Goal: Task Accomplishment & Management: Complete application form

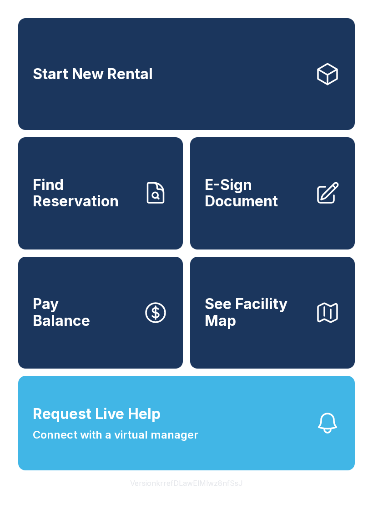
click at [101, 196] on span "Find Reservation" at bounding box center [84, 193] width 103 height 33
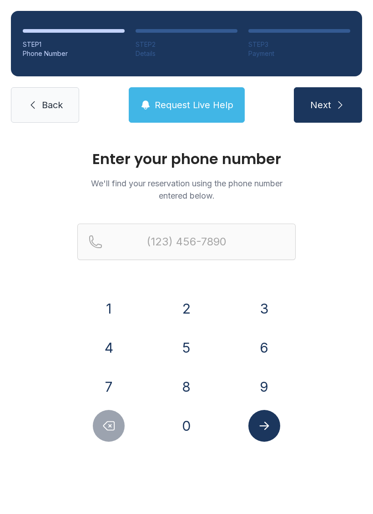
click at [261, 384] on button "9" at bounding box center [264, 387] width 32 height 32
click at [267, 311] on button "3" at bounding box center [264, 309] width 32 height 32
click at [99, 385] on button "7" at bounding box center [109, 387] width 32 height 32
click at [259, 376] on button "9" at bounding box center [264, 387] width 32 height 32
click at [167, 416] on div "0" at bounding box center [186, 426] width 63 height 32
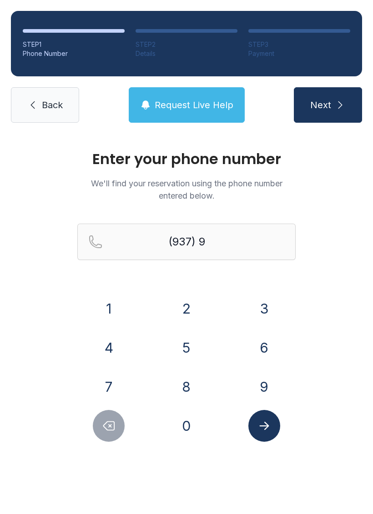
click at [106, 300] on button "1" at bounding box center [109, 309] width 32 height 32
click at [93, 432] on div at bounding box center [108, 426] width 63 height 32
click at [106, 419] on button "Delete number" at bounding box center [109, 426] width 32 height 32
click at [179, 428] on button "0" at bounding box center [186, 426] width 32 height 32
click at [109, 308] on button "1" at bounding box center [109, 309] width 32 height 32
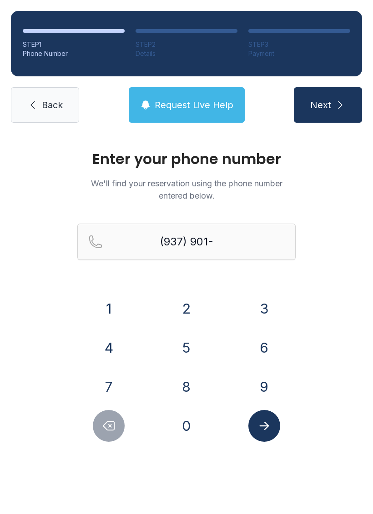
click at [259, 342] on button "6" at bounding box center [264, 348] width 32 height 32
click at [107, 340] on button "4" at bounding box center [109, 348] width 32 height 32
click at [260, 306] on button "3" at bounding box center [264, 309] width 32 height 32
click at [323, 96] on button "Next" at bounding box center [328, 104] width 68 height 35
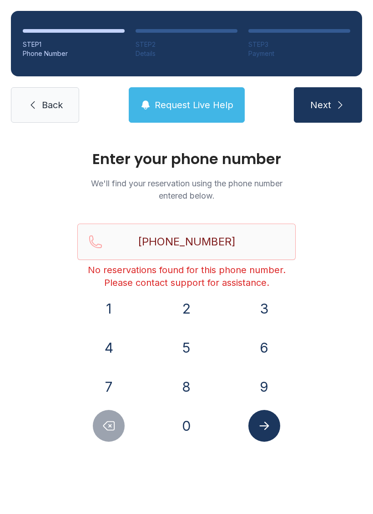
click at [100, 420] on button "Delete number" at bounding box center [109, 426] width 32 height 32
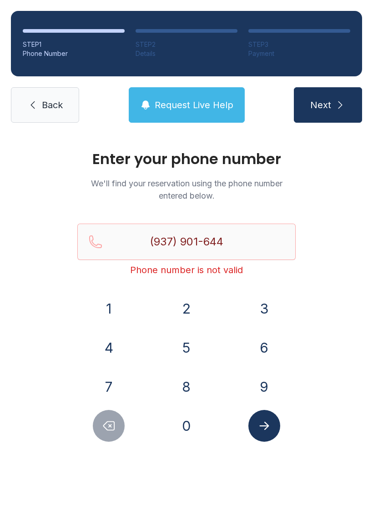
click at [100, 420] on button "Delete number" at bounding box center [109, 426] width 32 height 32
click at [95, 422] on button "Delete number" at bounding box center [109, 426] width 32 height 32
click at [97, 432] on button "Delete number" at bounding box center [109, 426] width 32 height 32
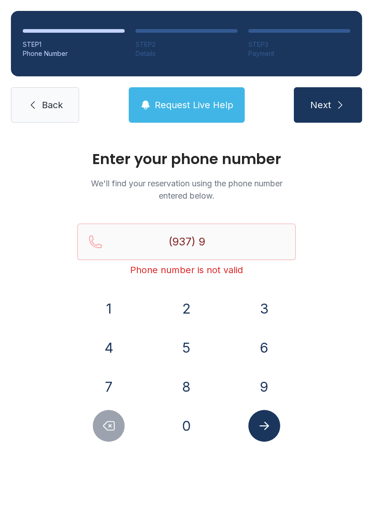
click at [93, 424] on button "Delete number" at bounding box center [109, 426] width 32 height 32
click at [91, 423] on div at bounding box center [108, 426] width 63 height 32
click at [93, 425] on button "Delete number" at bounding box center [109, 426] width 32 height 32
click at [93, 424] on button "Delete number" at bounding box center [109, 426] width 32 height 32
type input "(9"
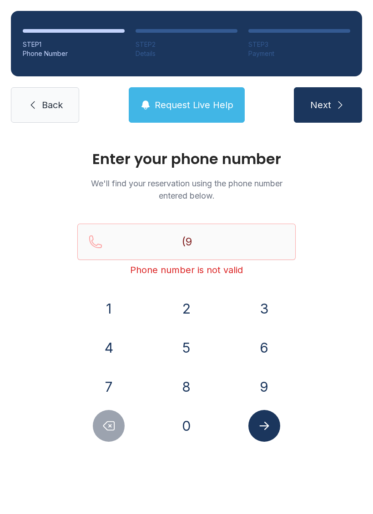
click at [104, 421] on icon "Delete number" at bounding box center [109, 426] width 14 height 14
click at [106, 421] on icon "Delete number" at bounding box center [109, 426] width 14 height 14
click at [177, 106] on span "Request Live Help" at bounding box center [194, 105] width 79 height 13
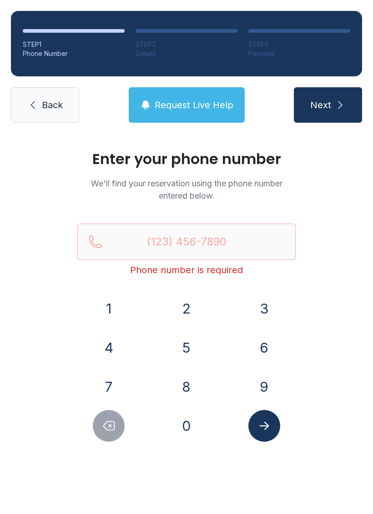
click at [35, 163] on div "Request Live Help A Virtual Manager has been alerted and will be with you short…" at bounding box center [186, 257] width 373 height 514
click at [33, 112] on link "Back" at bounding box center [45, 104] width 68 height 35
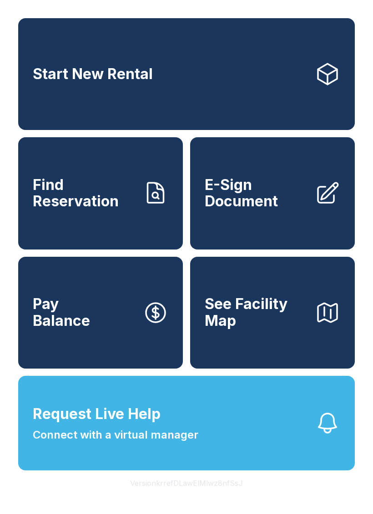
click at [237, 210] on span "E-Sign Document" at bounding box center [256, 193] width 103 height 33
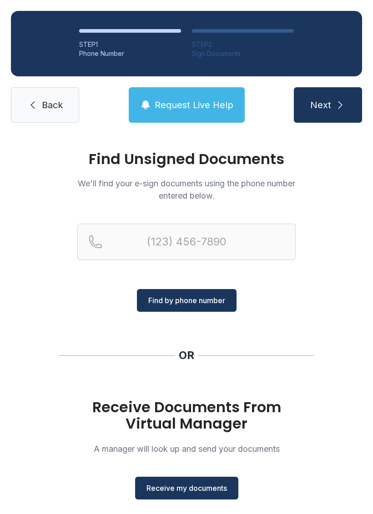
click at [173, 491] on span "Receive my documents" at bounding box center [186, 488] width 80 height 11
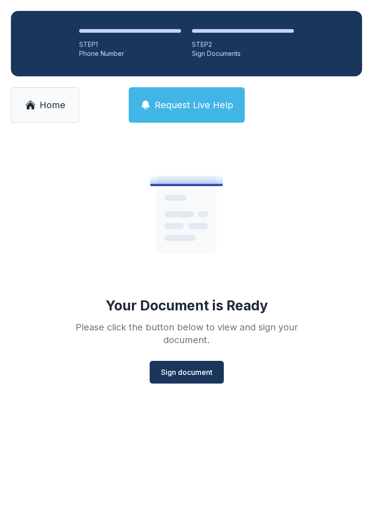
click at [171, 382] on button "Sign document" at bounding box center [187, 372] width 74 height 23
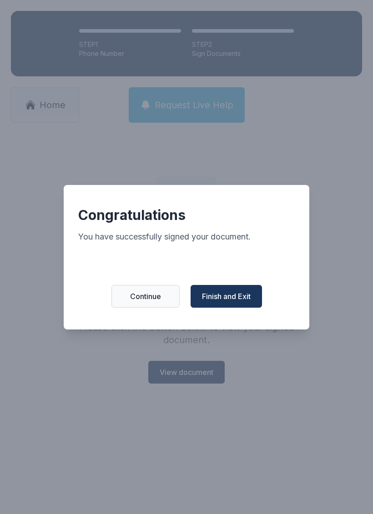
click at [220, 301] on span "Finish and Exit" at bounding box center [226, 296] width 49 height 11
